Goal: Navigation & Orientation: Find specific page/section

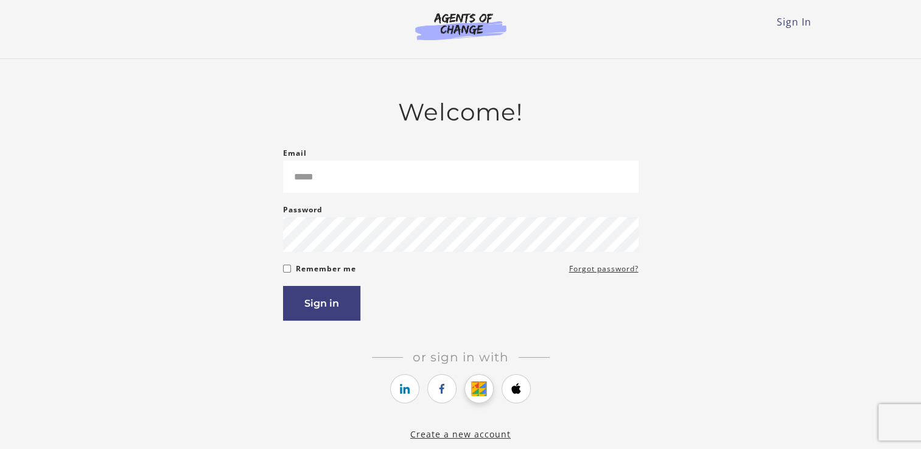
click at [483, 391] on icon "https://courses.thinkific.com/users/auth/google?ss%5Breferral%5D=&ss%5Buser_ret…" at bounding box center [479, 389] width 15 height 15
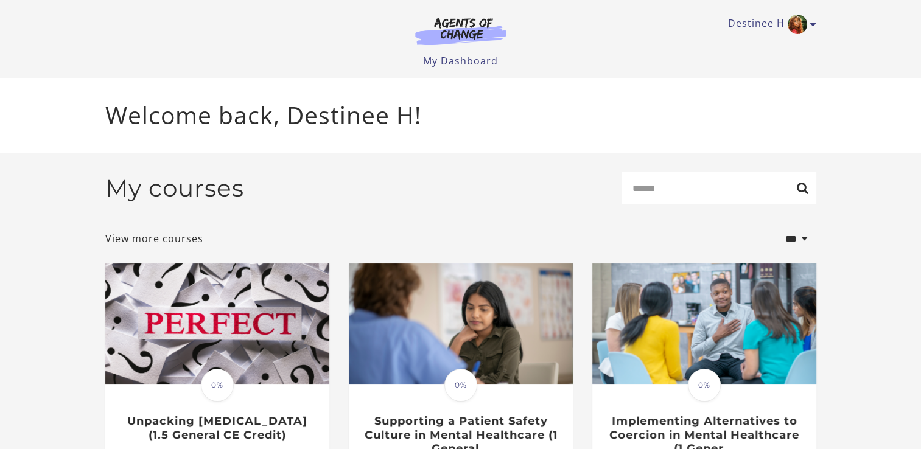
click at [820, 33] on div "Destinee H My Account Support Sign Out Toggle menu Menu My Dashboard My Account…" at bounding box center [461, 39] width 731 height 78
click at [807, 30] on link "Destinee H" at bounding box center [769, 24] width 82 height 19
click at [457, 60] on link "My Dashboard" at bounding box center [460, 60] width 75 height 13
